Goal: Contribute content

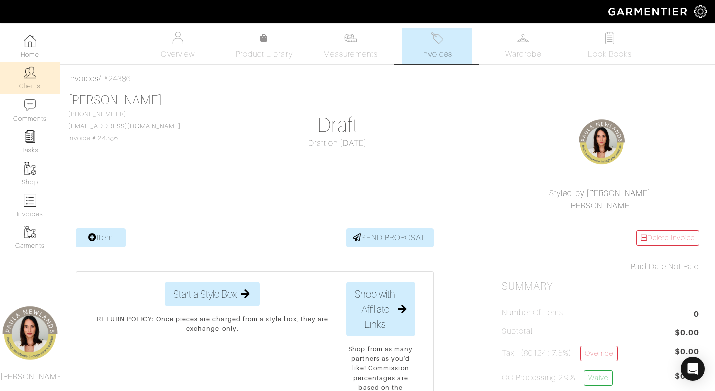
click at [24, 77] on img at bounding box center [30, 72] width 13 height 13
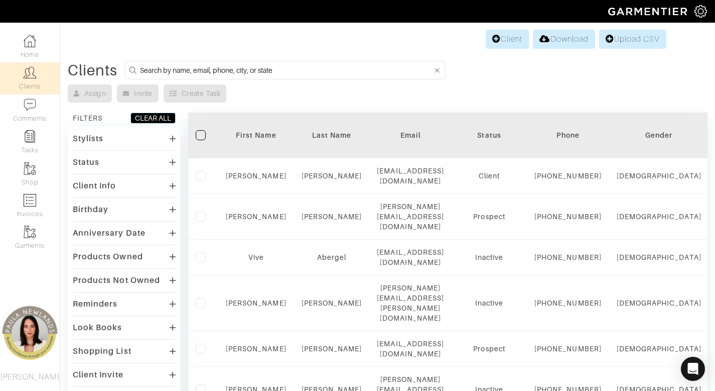
click at [295, 72] on input at bounding box center [286, 70] width 293 height 13
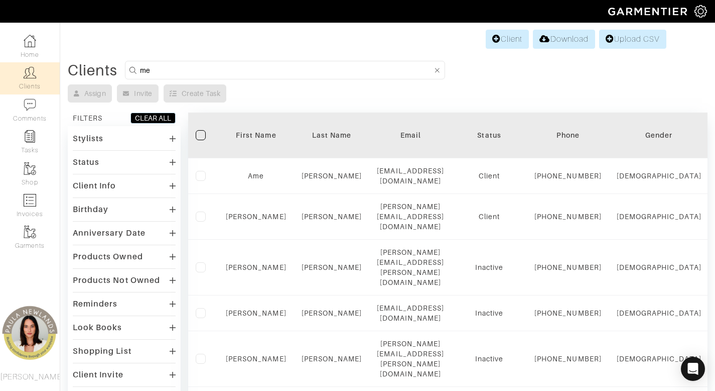
type input "meg"
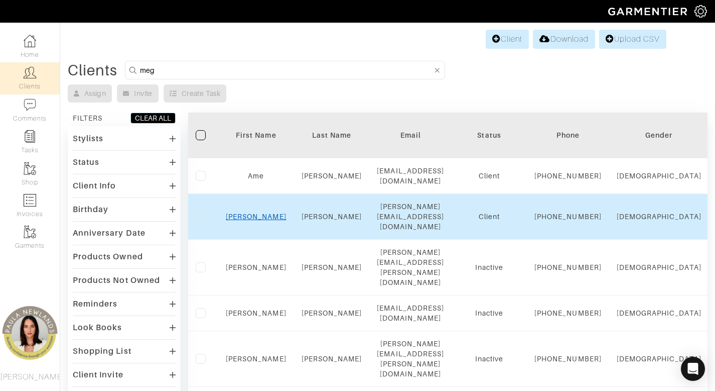
click at [254, 220] on link "Meg" at bounding box center [256, 216] width 61 height 8
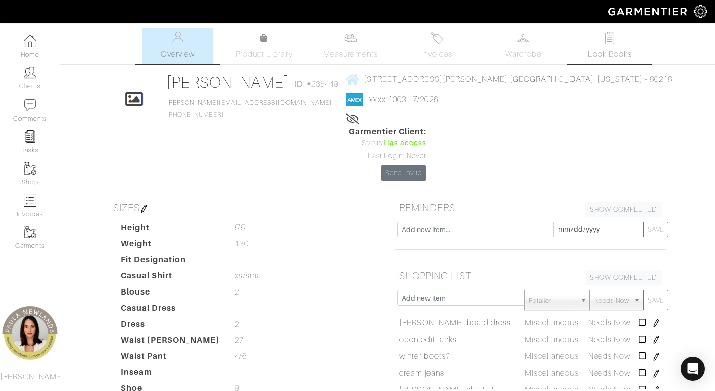
click at [608, 43] on img at bounding box center [609, 38] width 13 height 13
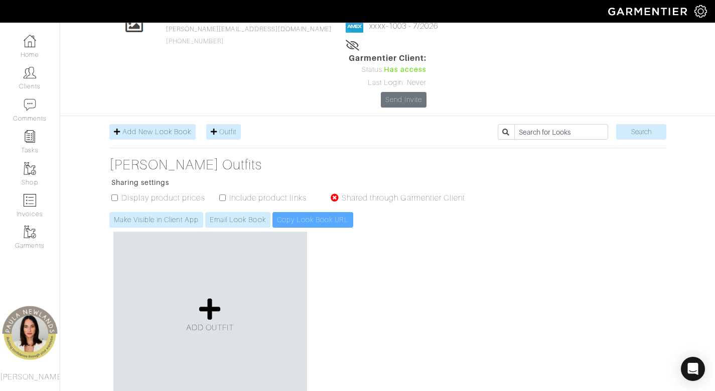
scroll to position [81, 0]
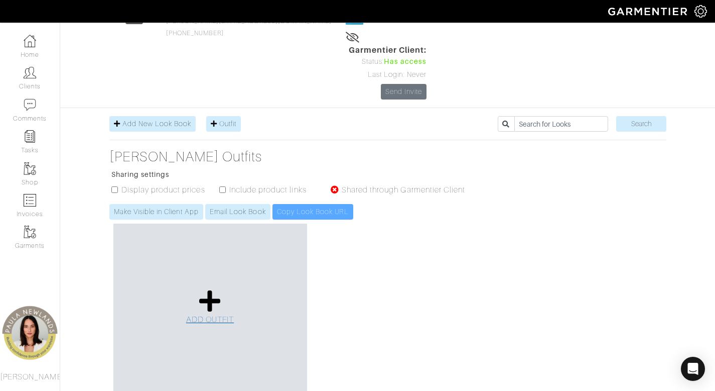
click at [209, 289] on icon at bounding box center [210, 301] width 22 height 24
